Goal: Navigation & Orientation: Find specific page/section

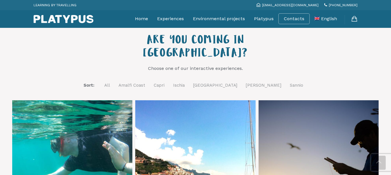
scroll to position [202, 0]
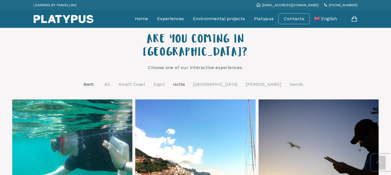
click at [185, 81] on link "Ischia" at bounding box center [179, 84] width 12 height 7
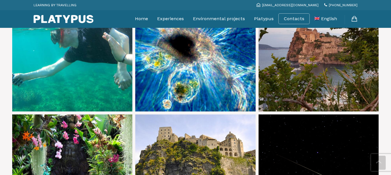
scroll to position [302, 0]
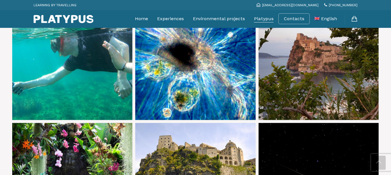
click at [265, 18] on link "Platypus" at bounding box center [264, 19] width 20 height 14
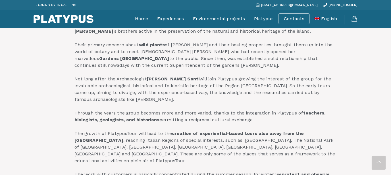
scroll to position [289, 0]
